Goal: Navigation & Orientation: Find specific page/section

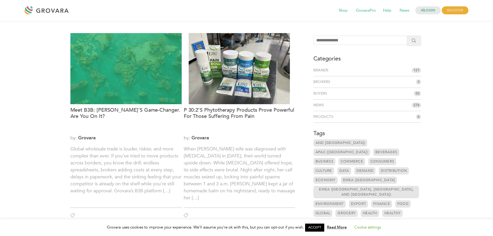
click at [114, 75] on div at bounding box center [125, 68] width 111 height 71
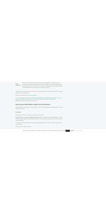
scroll to position [468, 0]
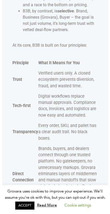
scroll to position [469, 0]
